Goal: Find specific page/section: Find specific page/section

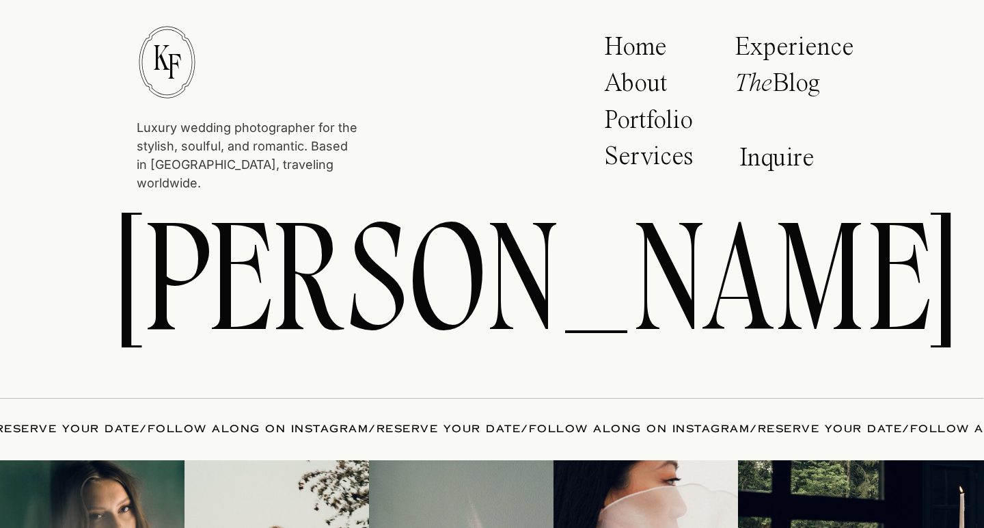
scroll to position [7126, 0]
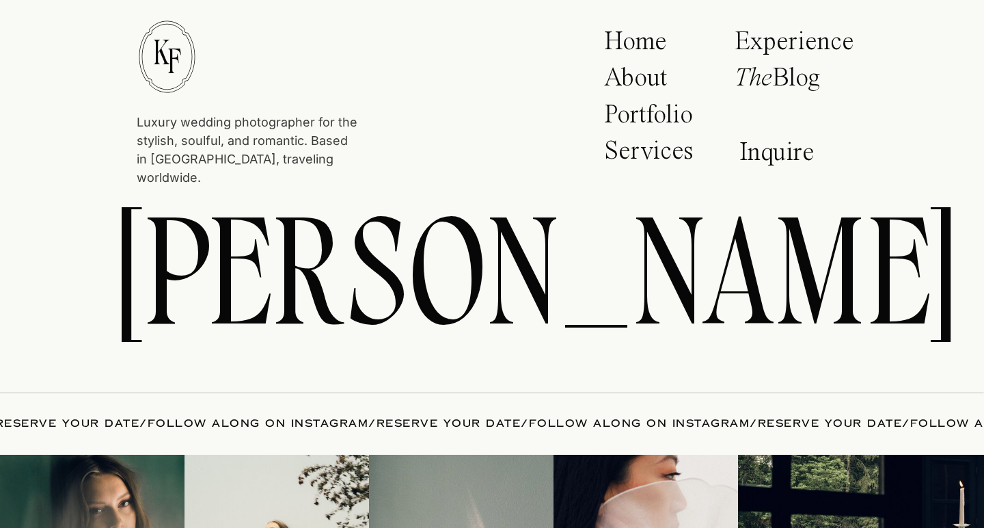
click at [828, 46] on p "Experience" at bounding box center [795, 44] width 120 height 30
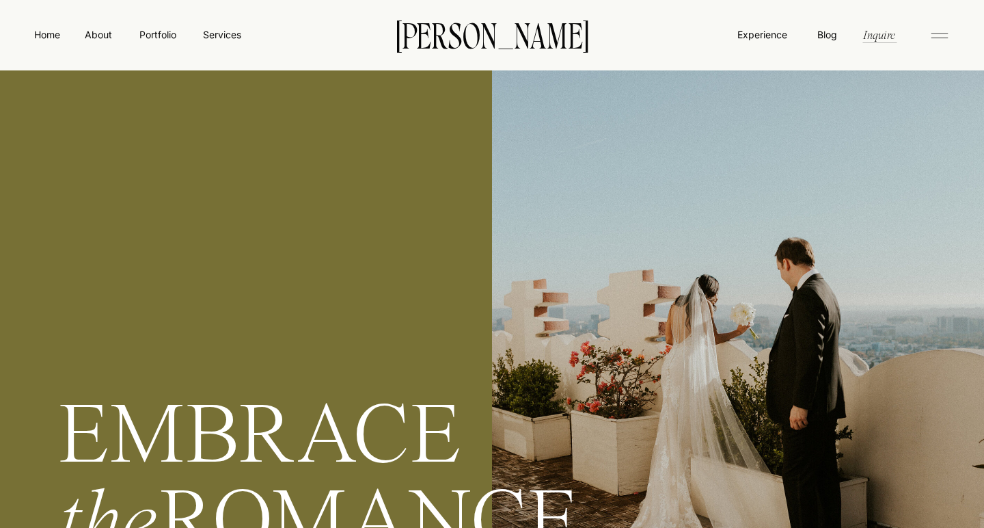
scroll to position [5, 0]
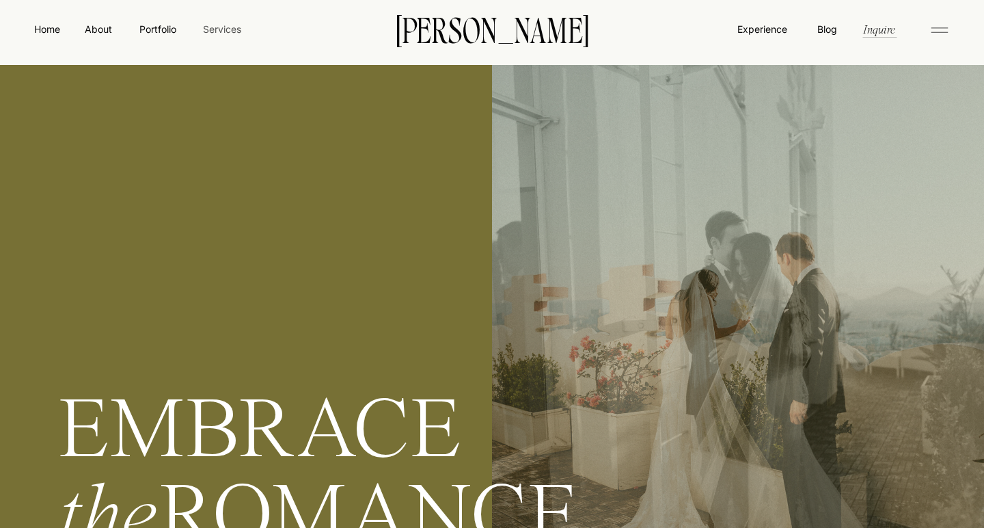
click at [238, 30] on nav "Services" at bounding box center [222, 29] width 40 height 14
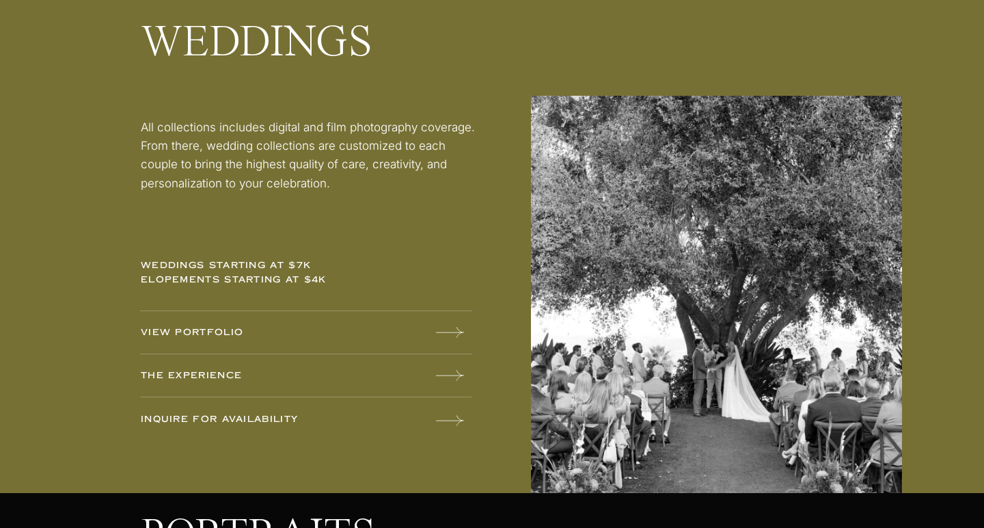
scroll to position [1769, 0]
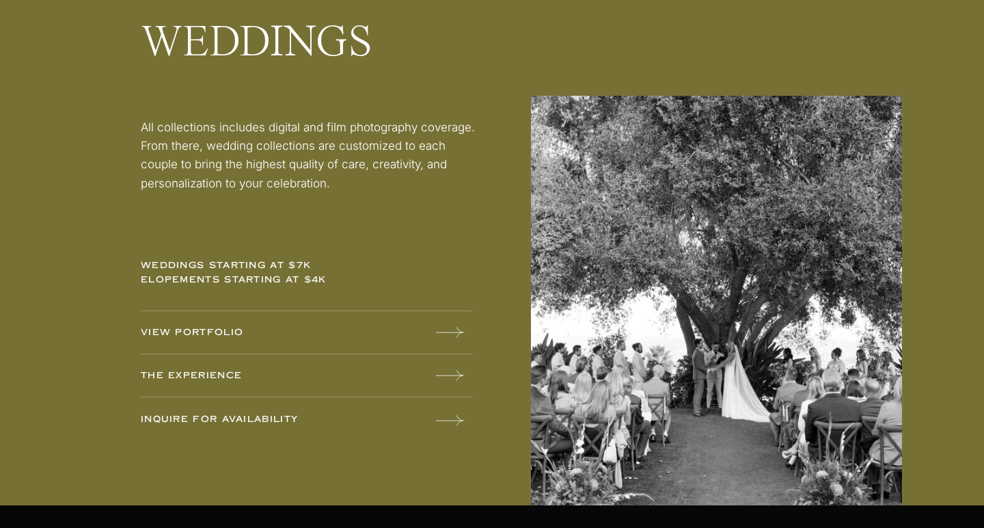
click at [441, 364] on icon at bounding box center [450, 375] width 28 height 27
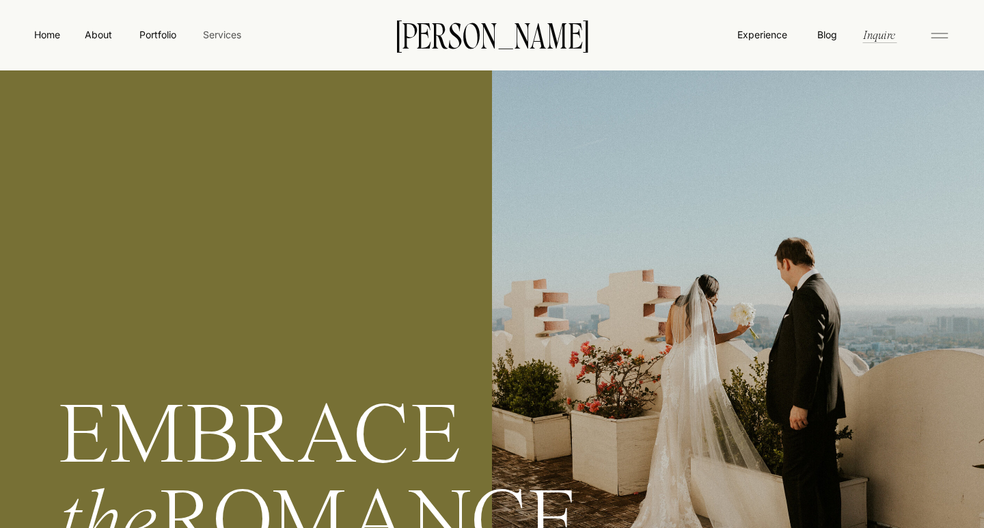
click at [217, 34] on nav "Services" at bounding box center [222, 34] width 40 height 14
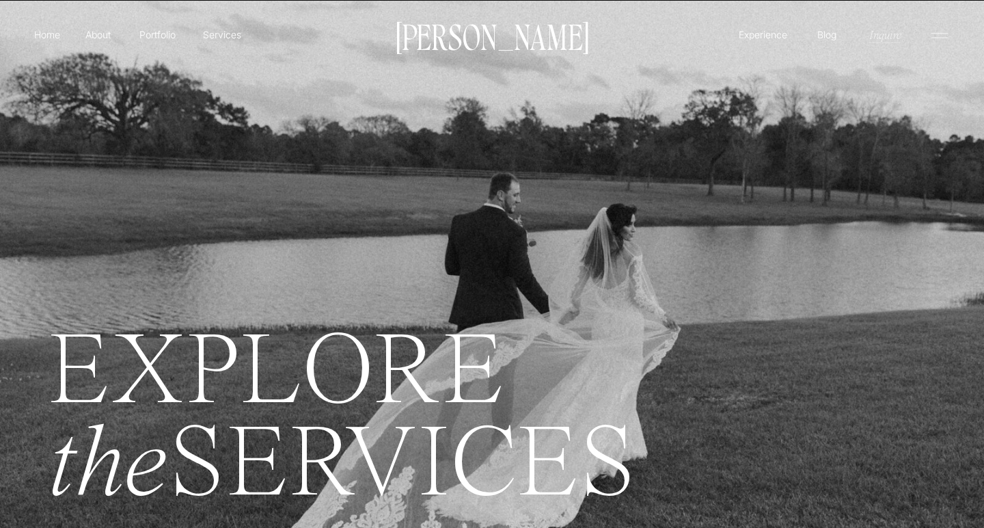
click at [877, 41] on p "Inquire" at bounding box center [885, 35] width 35 height 16
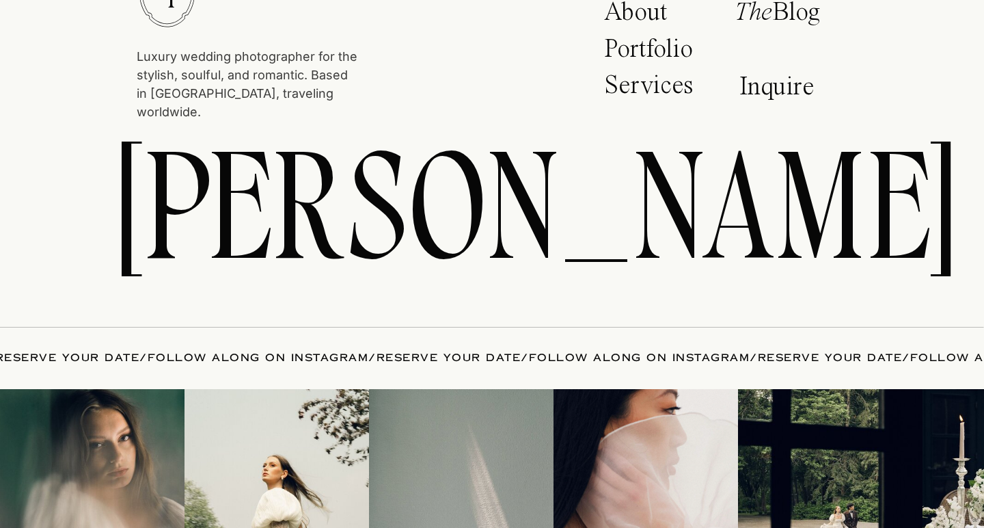
scroll to position [2479, 0]
